Goal: Information Seeking & Learning: Learn about a topic

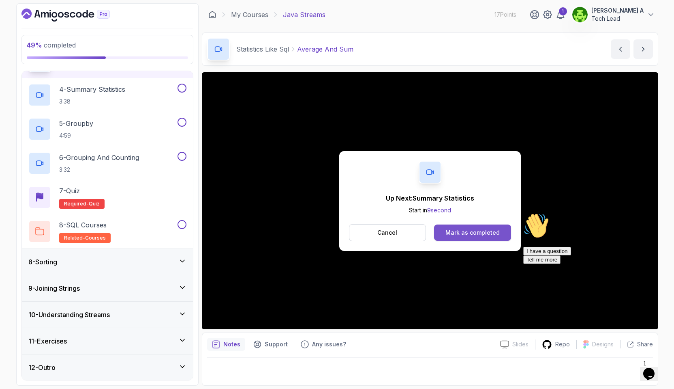
click at [488, 236] on div "Mark as completed" at bounding box center [473, 232] width 54 height 8
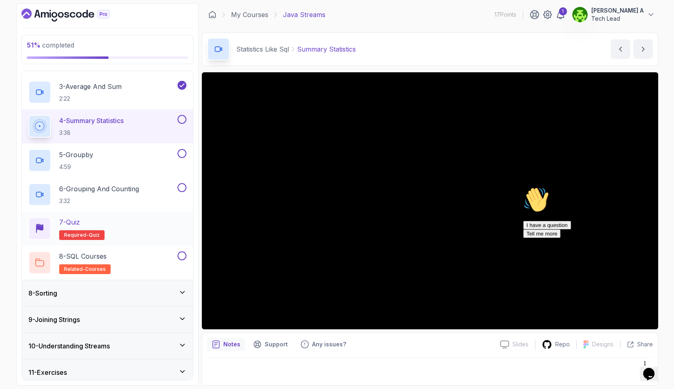
scroll to position [228, 0]
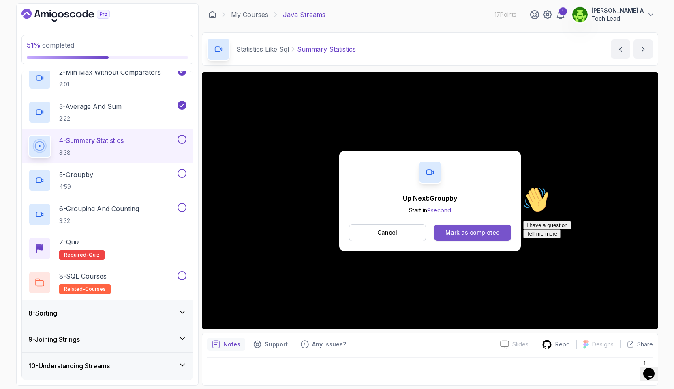
click at [463, 232] on div "Mark as completed" at bounding box center [473, 232] width 54 height 8
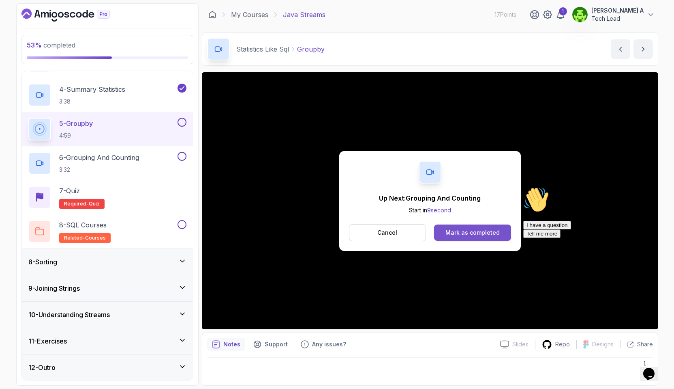
click at [464, 232] on div "Mark as completed" at bounding box center [473, 232] width 54 height 8
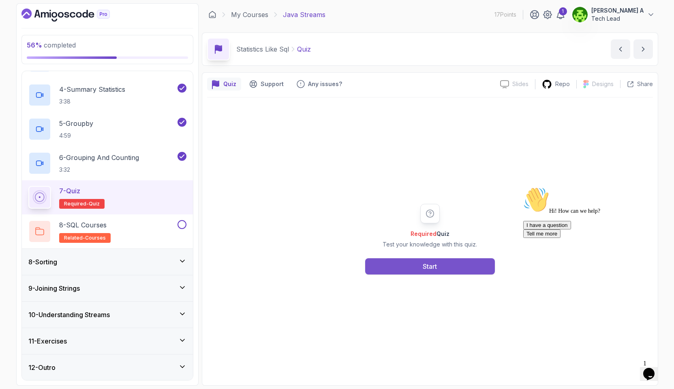
click at [450, 267] on button "Start" at bounding box center [430, 266] width 130 height 16
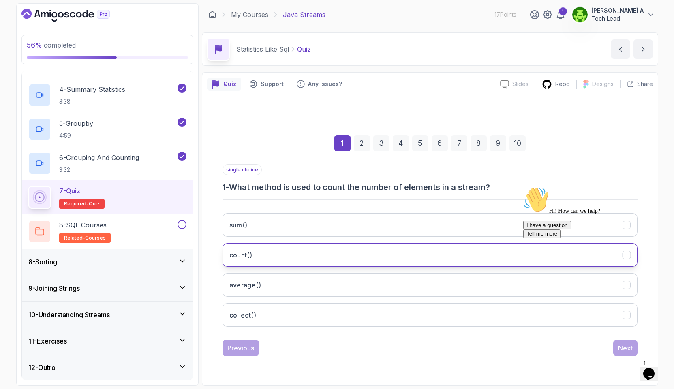
click at [273, 257] on button "count()" at bounding box center [430, 255] width 415 height 24
click at [277, 251] on button "count()" at bounding box center [430, 255] width 415 height 24
click at [625, 238] on div "Hi! How can we help? I have a question Tell me more" at bounding box center [597, 212] width 146 height 51
click at [524, 187] on icon "Chat attention grabber" at bounding box center [524, 187] width 0 height 0
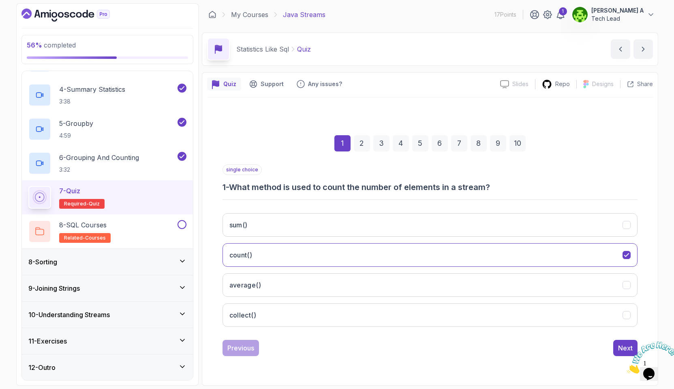
click at [627, 367] on icon "Close" at bounding box center [627, 370] width 0 height 7
click at [626, 348] on div "Next" at bounding box center [625, 348] width 15 height 10
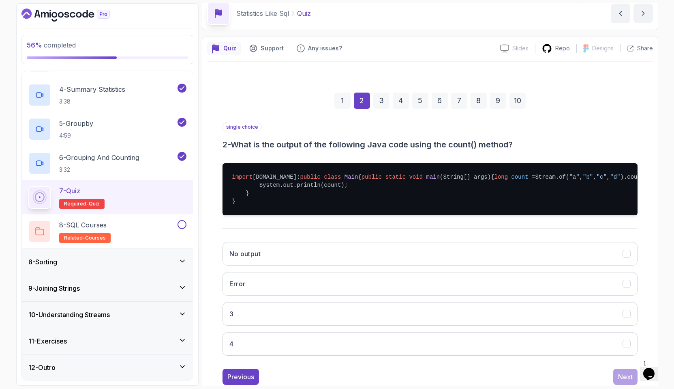
scroll to position [55, 0]
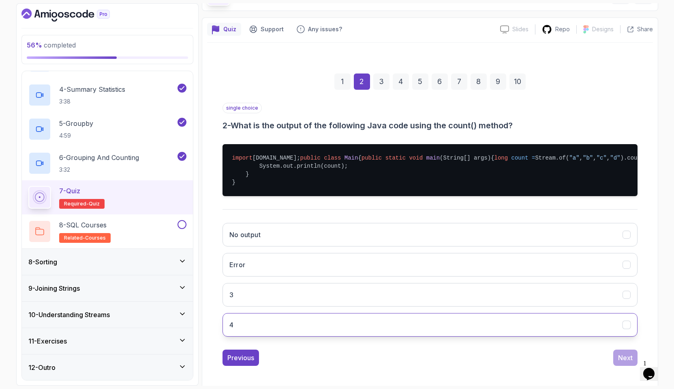
click at [491, 336] on button "4" at bounding box center [430, 325] width 415 height 24
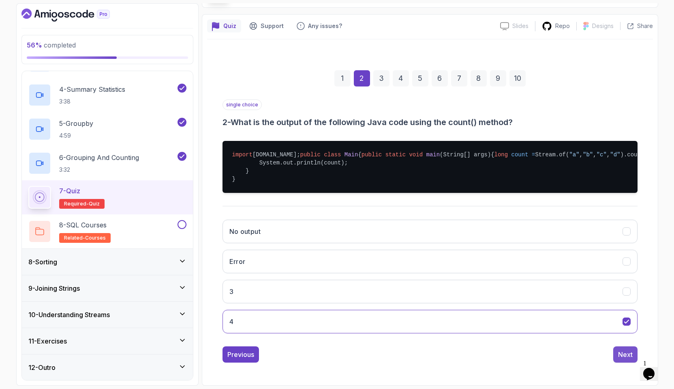
click at [618, 353] on button "Next" at bounding box center [626, 354] width 24 height 16
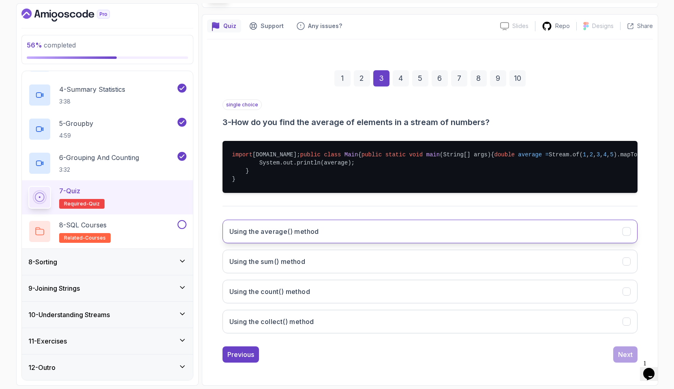
click at [314, 240] on button "Using the average() method" at bounding box center [430, 231] width 415 height 24
click at [625, 351] on div "Next" at bounding box center [625, 354] width 15 height 10
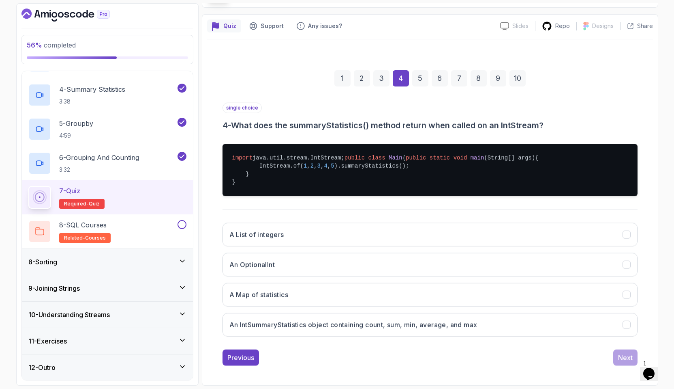
scroll to position [82, 0]
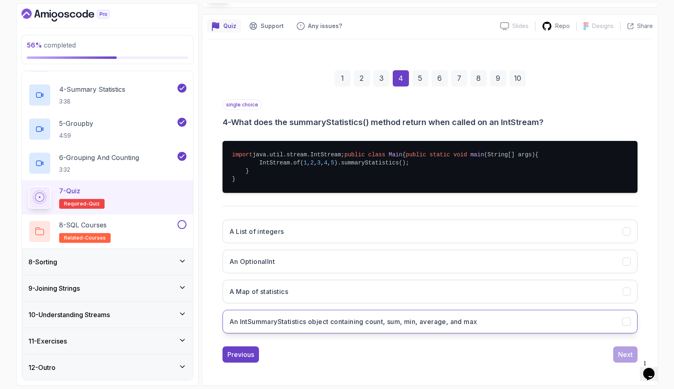
click at [395, 326] on button "An IntSummaryStatistics object containing count, sum, min, average, and max" at bounding box center [430, 321] width 415 height 24
click at [627, 352] on div "Next" at bounding box center [625, 354] width 15 height 10
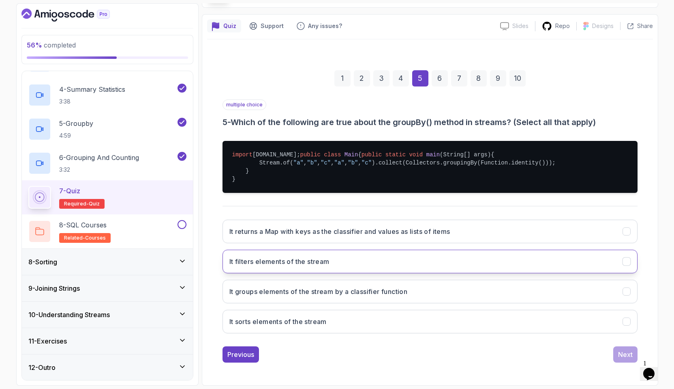
click at [271, 260] on h3 "It filters elements of the stream" at bounding box center [280, 261] width 100 height 10
click at [618, 361] on button "Next" at bounding box center [626, 354] width 24 height 16
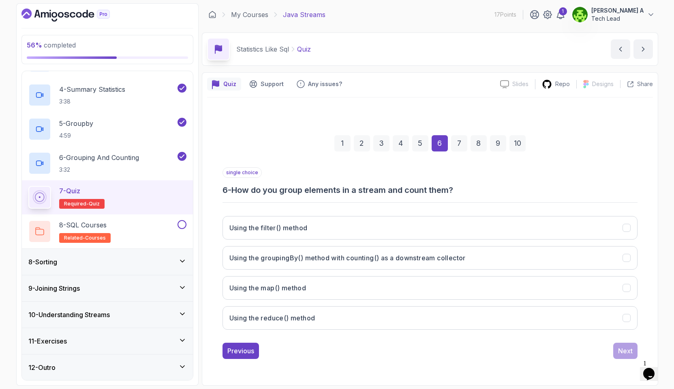
scroll to position [0, 0]
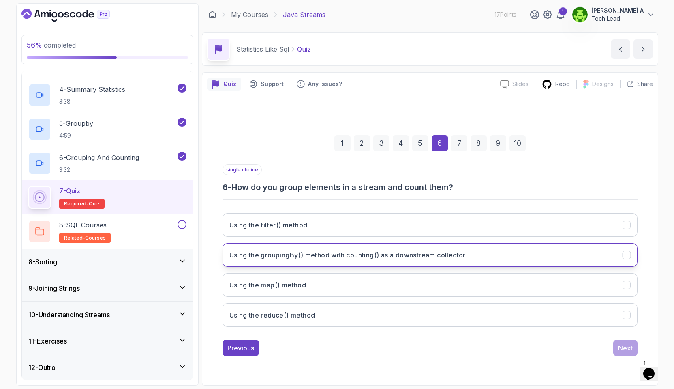
click at [339, 258] on h3 "Using the groupingBy() method with counting() as a downstream collector" at bounding box center [348, 255] width 236 height 10
click at [623, 349] on div "Next" at bounding box center [625, 348] width 15 height 10
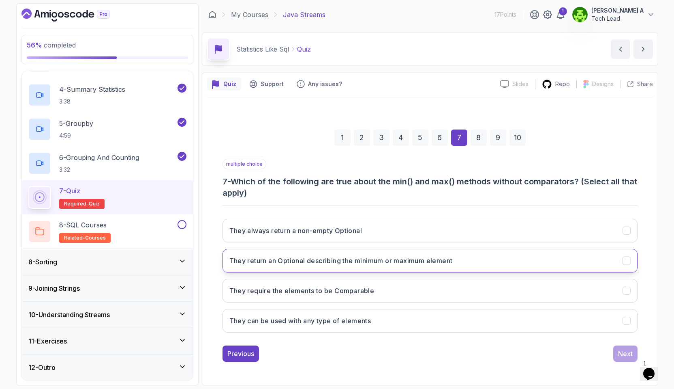
click at [387, 264] on h3 "They return an Optional describing the minimum or maximum element" at bounding box center [341, 261] width 223 height 10
click at [626, 352] on div "Next" at bounding box center [625, 353] width 15 height 10
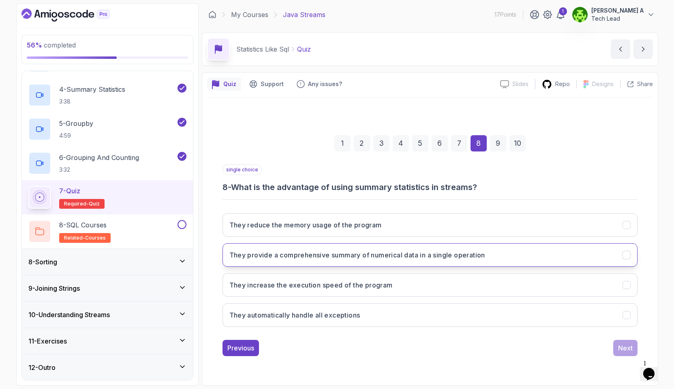
click at [343, 262] on button "They provide a comprehensive summary of numerical data in a single operation" at bounding box center [430, 255] width 415 height 24
click at [627, 349] on div "Next" at bounding box center [625, 348] width 15 height 10
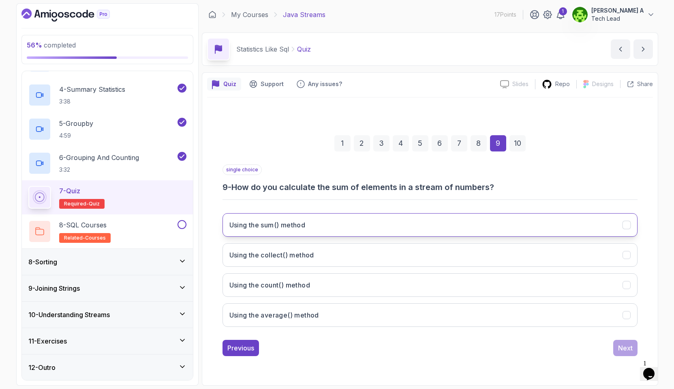
click at [264, 226] on h3 "Using the sum() method" at bounding box center [268, 225] width 76 height 10
click at [626, 350] on div "Next" at bounding box center [625, 348] width 15 height 10
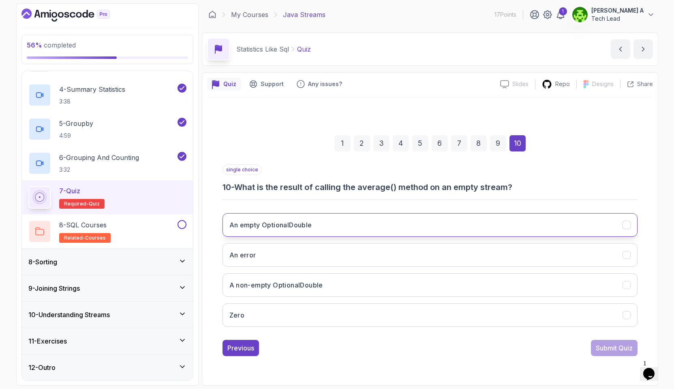
click at [305, 227] on h3 "An empty OptionalDouble" at bounding box center [271, 225] width 83 height 10
click at [601, 349] on div "Submit Quiz" at bounding box center [614, 348] width 37 height 10
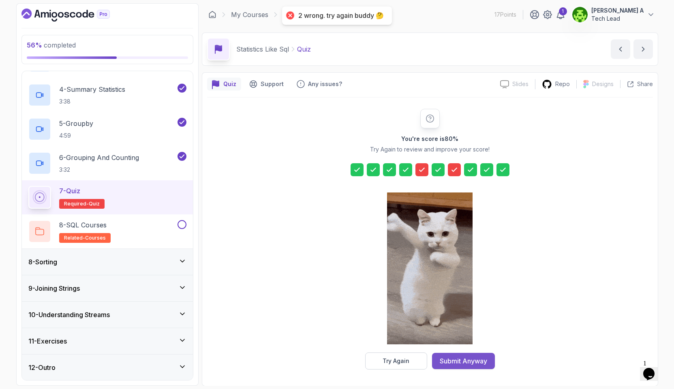
click at [462, 360] on div "Submit Anyway" at bounding box center [463, 361] width 47 height 10
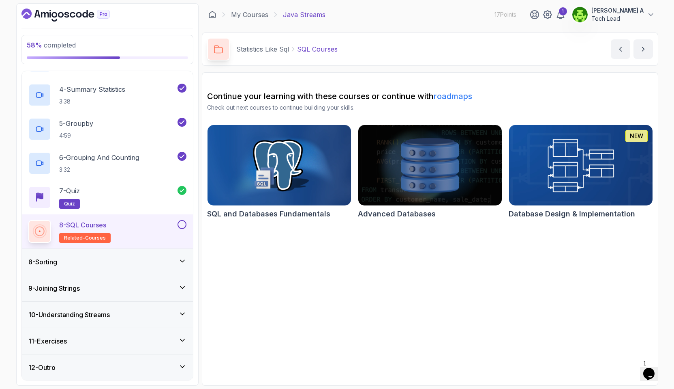
click at [180, 223] on button at bounding box center [182, 224] width 9 height 9
click at [641, 44] on button "next content" at bounding box center [643, 48] width 19 height 19
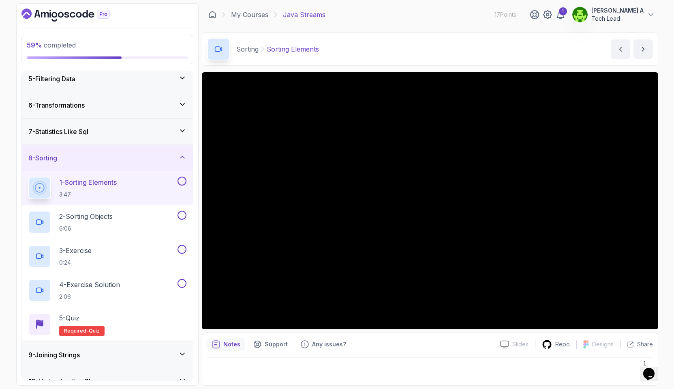
scroll to position [107, 0]
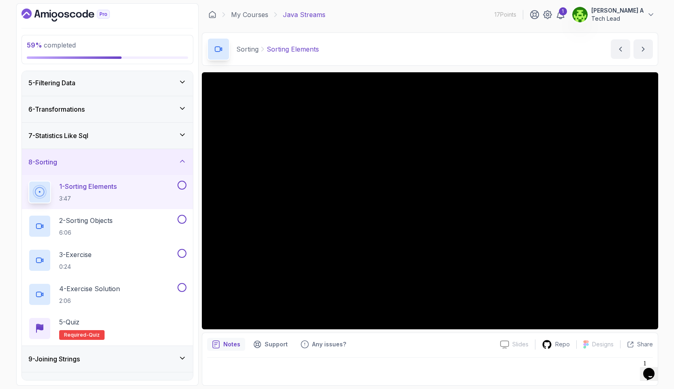
click at [634, 39] on button "next content" at bounding box center [643, 48] width 19 height 19
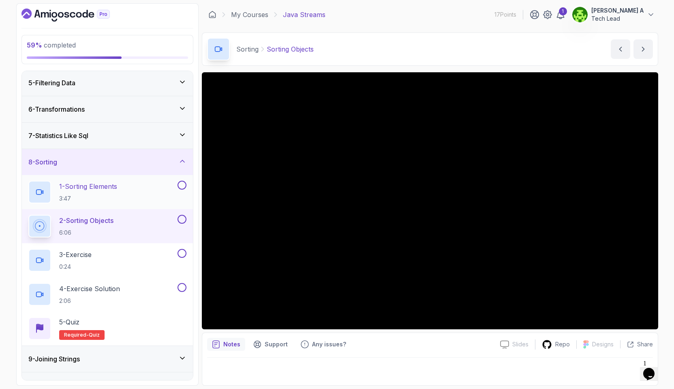
click at [130, 201] on div "1 - Sorting Elements 3:47" at bounding box center [102, 191] width 148 height 23
